Goal: Information Seeking & Learning: Understand process/instructions

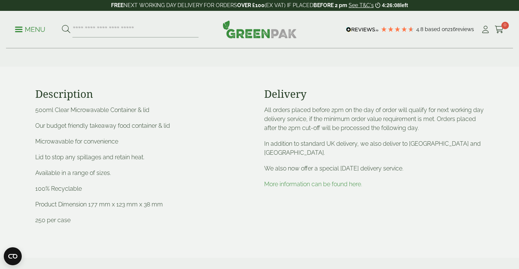
scroll to position [283, 0]
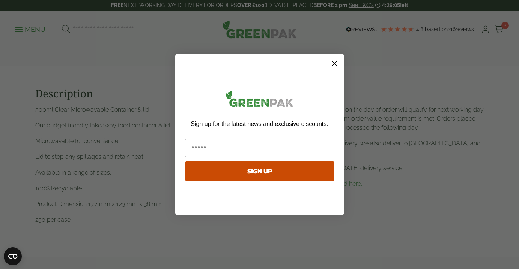
click at [336, 60] on circle "Close dialog" at bounding box center [334, 63] width 12 height 12
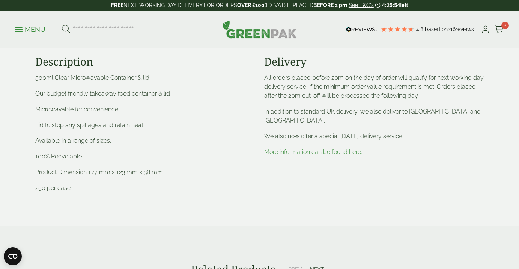
scroll to position [316, 0]
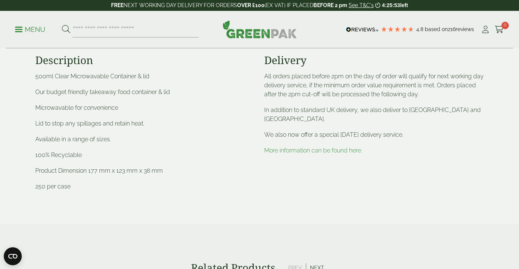
click at [311, 151] on link "More information can be found here." at bounding box center [313, 150] width 98 height 7
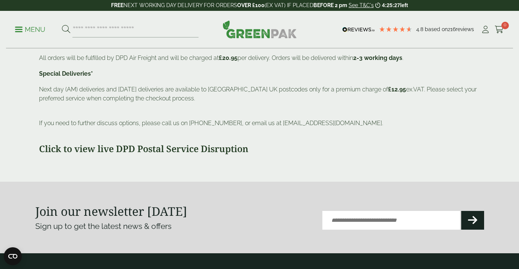
scroll to position [239, 0]
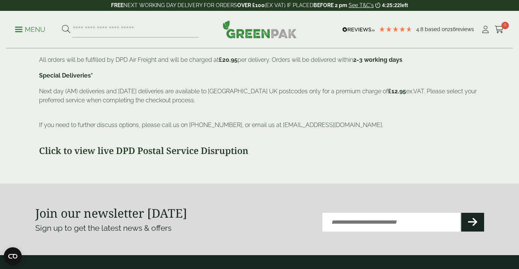
click at [181, 125] on p "If you need to further discuss options, please call us on [PHONE_NUMBER], or em…" at bounding box center [259, 125] width 441 height 9
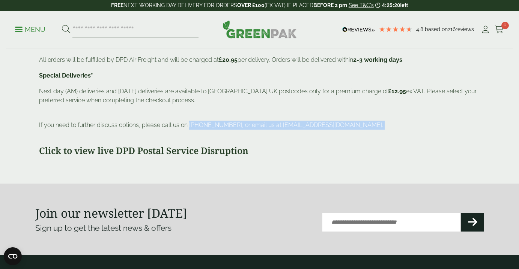
drag, startPoint x: 189, startPoint y: 125, endPoint x: 347, endPoint y: 130, distance: 157.9
click at [347, 130] on div "Courier Service Value Delivery Charge Lead Time DPD Local Under £100.00 £5.95 e…" at bounding box center [259, 0] width 441 height 311
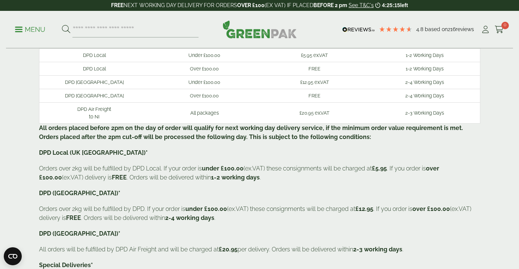
scroll to position [0, 0]
